Goal: Communication & Community: Answer question/provide support

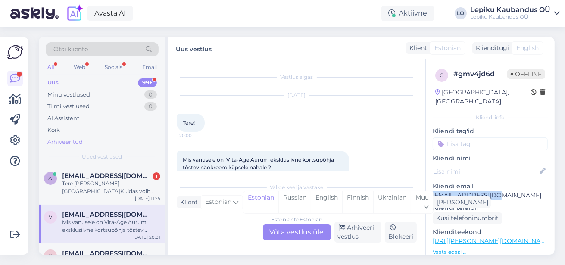
scroll to position [69, 0]
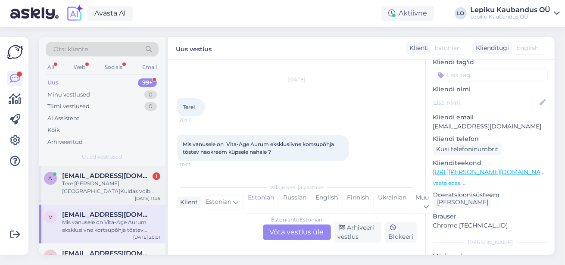
click at [108, 197] on div "a [EMAIL_ADDRESS][DOMAIN_NAME] 1 Tere [PERSON_NAME] [GEOGRAPHIC_DATA]Kuidas voi…" at bounding box center [102, 185] width 127 height 39
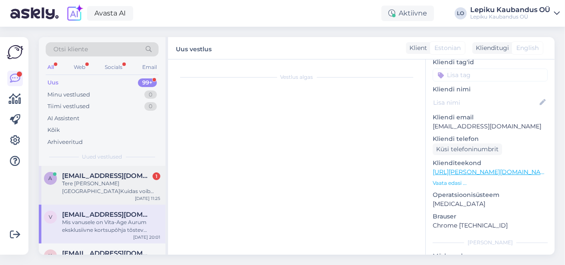
scroll to position [0, 0]
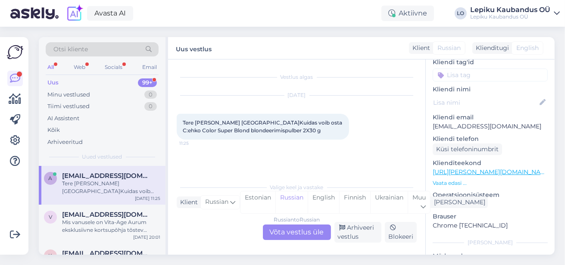
click at [295, 231] on div "Russian to Russian Võta vestlus üle" at bounding box center [297, 232] width 68 height 16
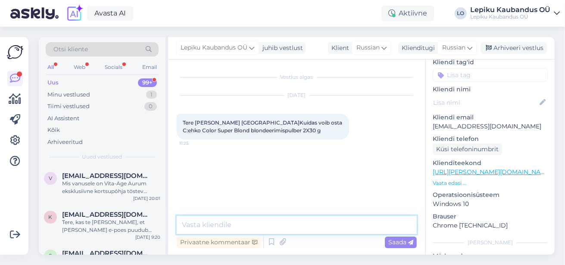
click at [212, 226] on textarea at bounding box center [297, 225] width 240 height 18
type textarea "Tere, saate osta e-poest"
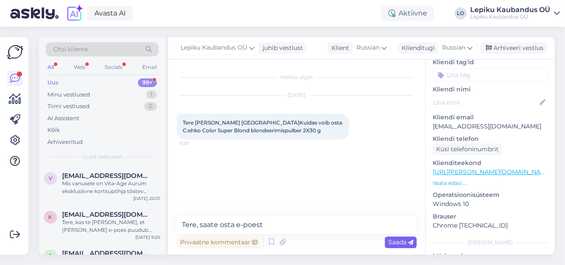
click at [396, 242] on span "Saada" at bounding box center [400, 242] width 25 height 8
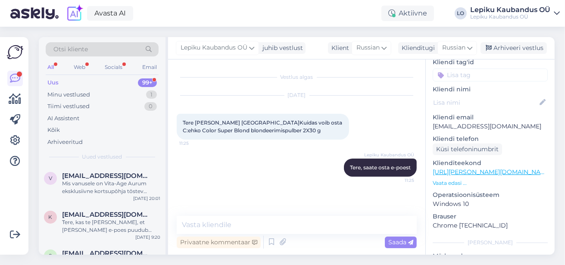
click at [494, 168] on link "[URL][PERSON_NAME][DOMAIN_NAME]" at bounding box center [491, 172] width 119 height 8
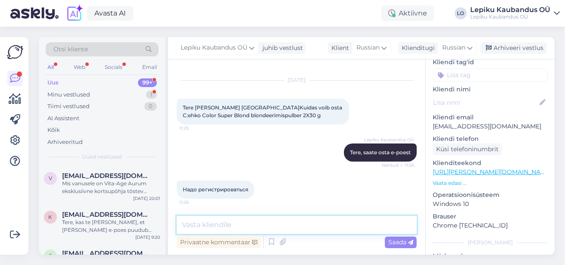
click at [217, 223] on textarea at bounding box center [297, 225] width 240 height 18
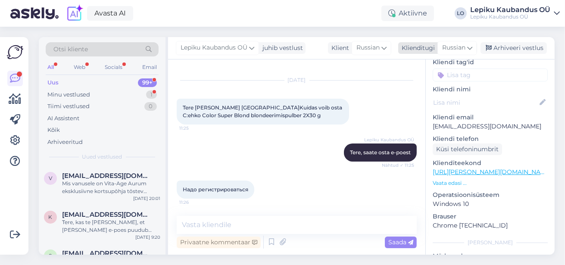
click at [449, 47] on span "Russian" at bounding box center [453, 47] width 23 height 9
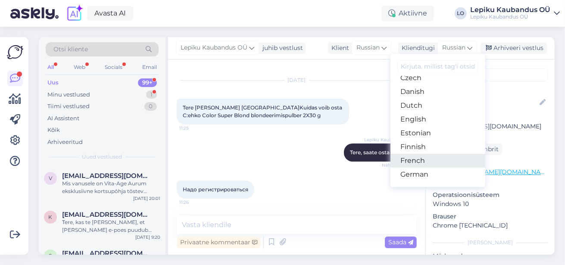
scroll to position [69, 0]
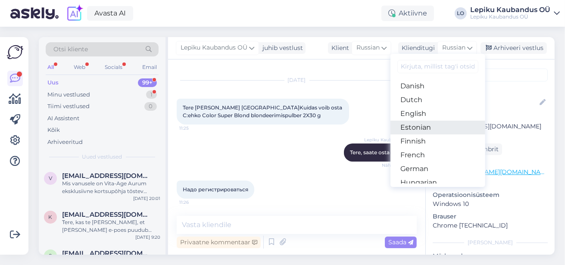
click at [423, 125] on link "Estonian" at bounding box center [437, 128] width 95 height 14
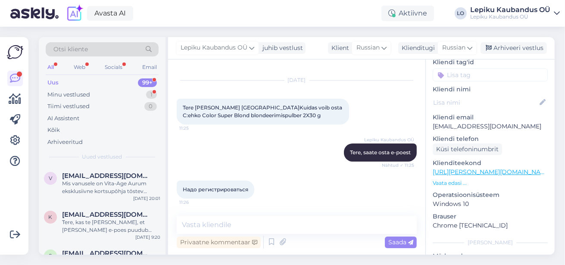
scroll to position [28, 0]
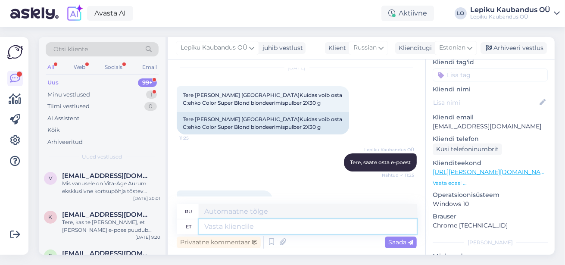
click at [225, 226] on textarea at bounding box center [307, 226] width 217 height 15
type textarea "ei pe"
type textarea "нет"
type textarea "ei pea r"
type textarea "незачем"
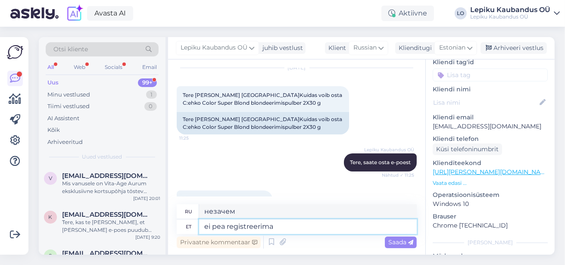
type textarea "ei pea registreerima"
type textarea "нет необходимости регистрироваться"
type textarea "ei pea registreerima kliendiks, s"
type textarea "нет необходимости регистрироваться как клиент,"
type textarea "ei pea registreerima kliendiks, saab k"
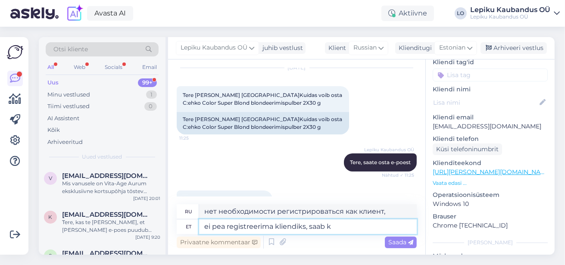
type textarea "Вам не нужно регистрироваться как клиент, вы можете"
type textarea "ei pea registreerima kliendiks, saab ka k"
type textarea "Вам не обязательно регистрироваться как клиент, вы также можете"
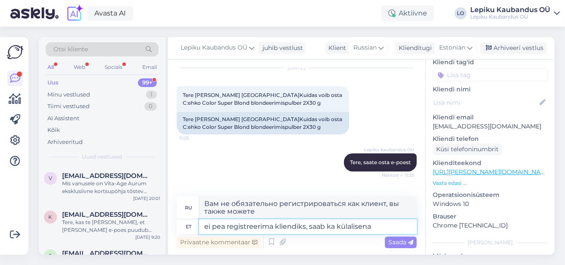
type textarea "ei pea registreerima kliendiks, saab ka külalisena"
type textarea "Вам не обязательно регистрироваться как клиент, вы можете использовать его как …"
type textarea "ei pea registreerima kliendiks, saab ka külalisena osta"
type textarea "Вам не обязательно регистрироваться как клиент, вы также можете совершать покуп…"
type textarea "ei pea registreerima kliendiks, saab ka külalisena osta"
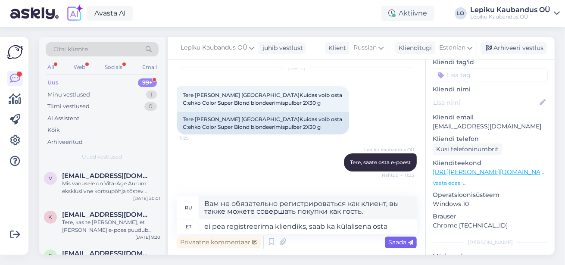
click at [395, 243] on span "Saada" at bounding box center [400, 242] width 25 height 8
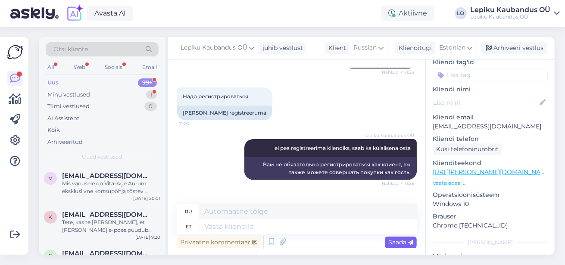
scroll to position [183, 0]
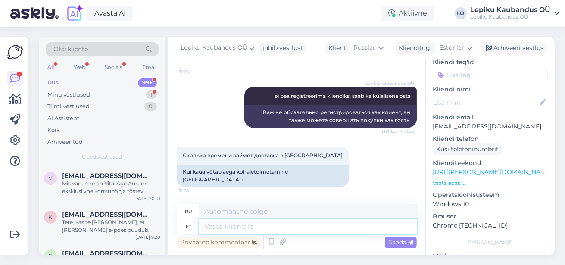
click at [227, 227] on textarea at bounding box center [307, 226] width 217 height 15
type textarea "1-2"
type textarea "1-2 päeva"
type textarea "1-2 дня"
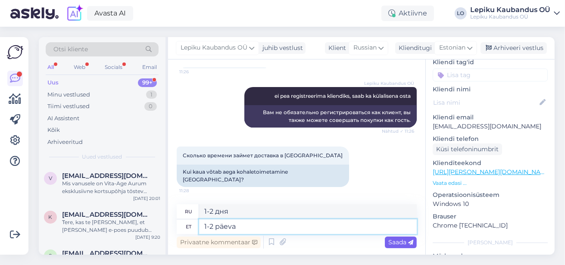
type textarea "1-2 päeva"
click at [399, 242] on span "Saada" at bounding box center [400, 242] width 25 height 8
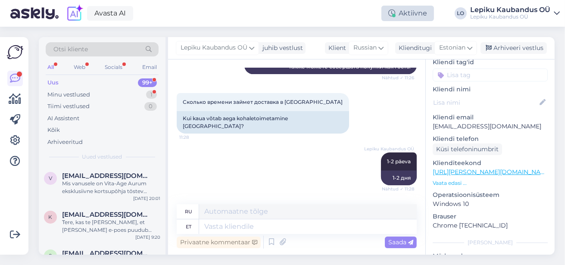
scroll to position [306, 0]
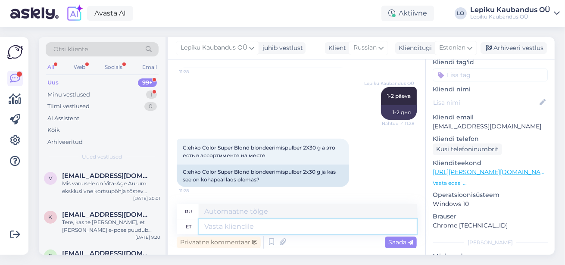
click at [229, 227] on textarea at bounding box center [307, 226] width 217 height 15
type textarea "jah"
type textarea "да"
type textarea "jah see"
type textarea "да, это"
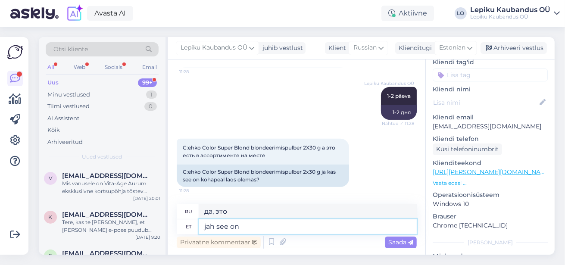
type textarea "jah see on"
type textarea "Да, это"
type textarea "jah see on olemas"
type textarea "да, он существует"
type textarea "jah see on olemas"
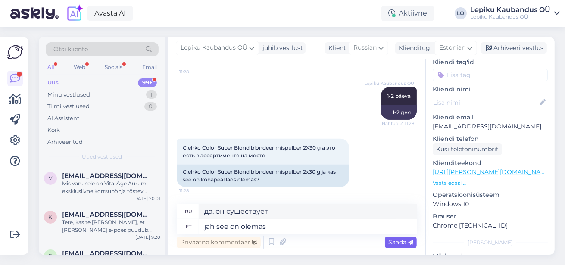
click at [399, 241] on span "Saada" at bounding box center [400, 242] width 25 height 8
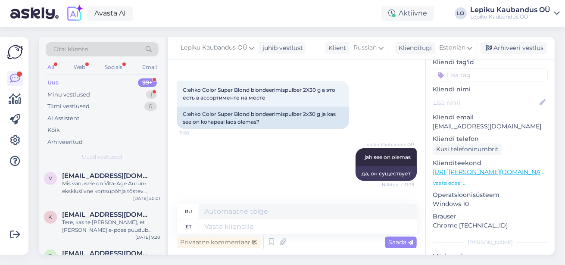
scroll to position [412, 0]
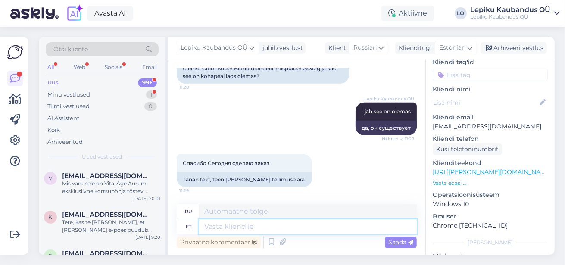
click at [207, 230] on textarea at bounding box center [307, 226] width 217 height 15
type textarea "tore,"
type textarea "хороший,"
type textarea "tore, kena"
type textarea "хорошо, хорошо"
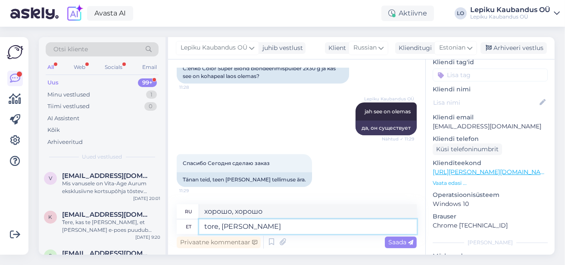
type textarea "tore, kena päeva"
type textarea "хорошо, хорошего дня"
type textarea "tore, kena päeva"
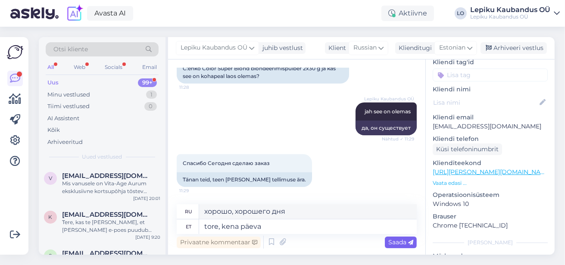
click at [400, 243] on span "Saada" at bounding box center [400, 242] width 25 height 8
